Goal: Find specific page/section: Find specific page/section

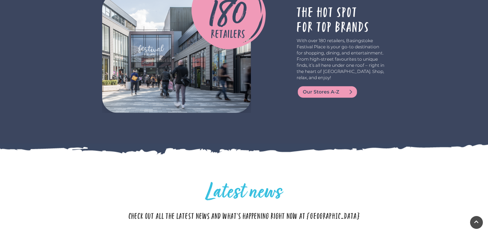
scroll to position [1308, 0]
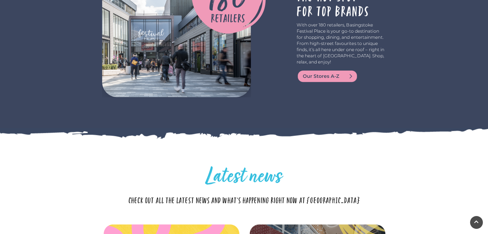
drag, startPoint x: 0, startPoint y: 0, endPoint x: 411, endPoint y: 126, distance: 430.0
click at [308, 76] on span "Our Stores A-Z" at bounding box center [334, 76] width 62 height 7
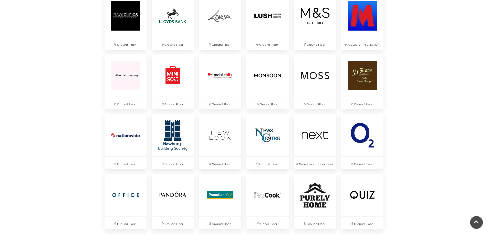
scroll to position [870, 0]
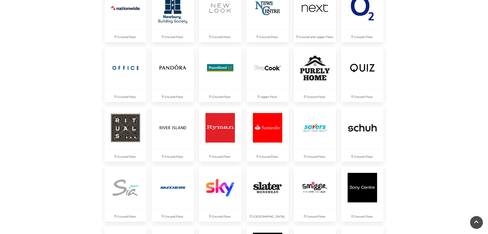
drag, startPoint x: 490, startPoint y: 24, endPoint x: 492, endPoint y: 161, distance: 136.2
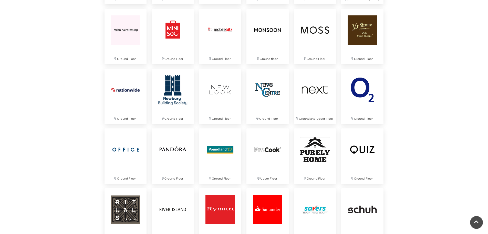
scroll to position [929, 0]
